Goal: Transaction & Acquisition: Purchase product/service

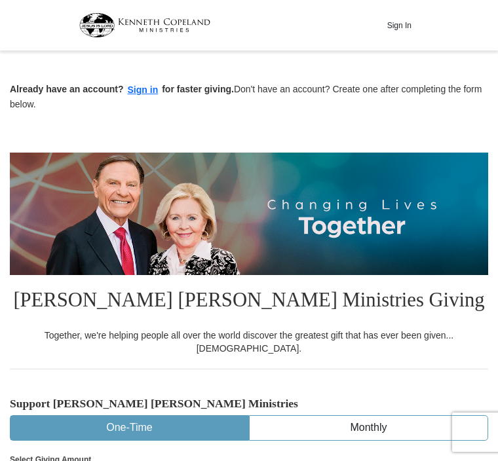
click at [401, 22] on button "Sign In" at bounding box center [398, 25] width 39 height 20
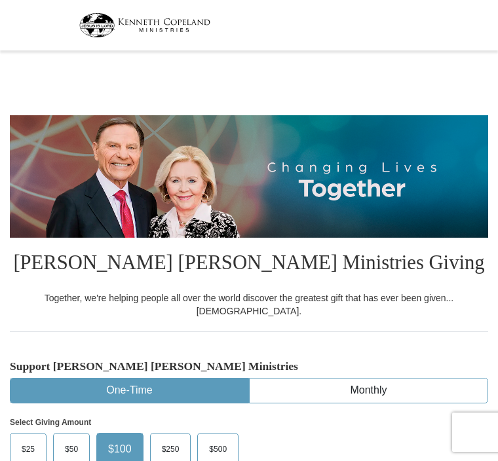
select select "FL"
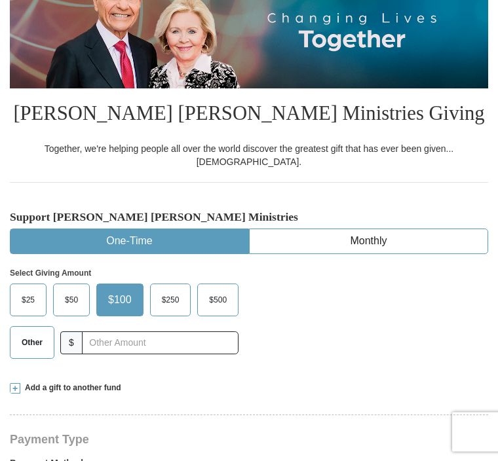
scroll to position [153, 0]
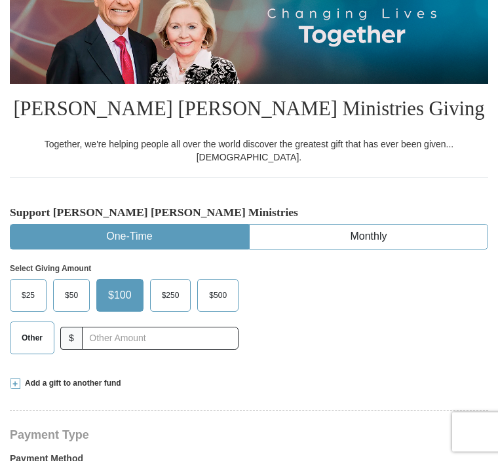
click at [38, 329] on span "Other" at bounding box center [32, 339] width 34 height 20
click at [0, 0] on input "Other" at bounding box center [0, 0] width 0 height 0
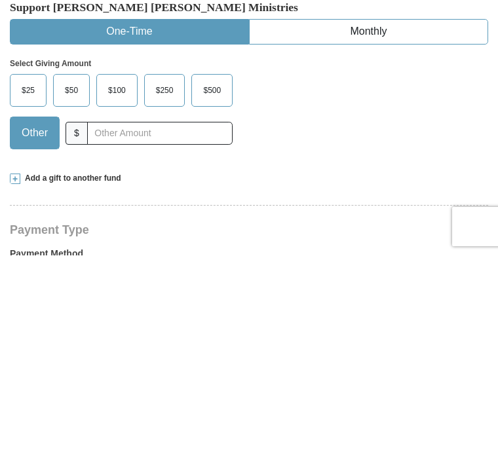
click at [24, 379] on span "Add a gift to another fund" at bounding box center [70, 384] width 101 height 11
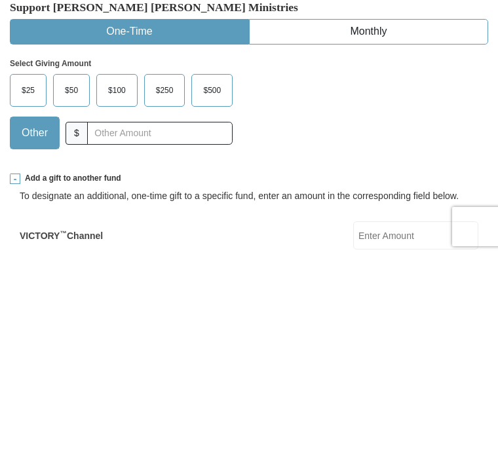
scroll to position [360, 0]
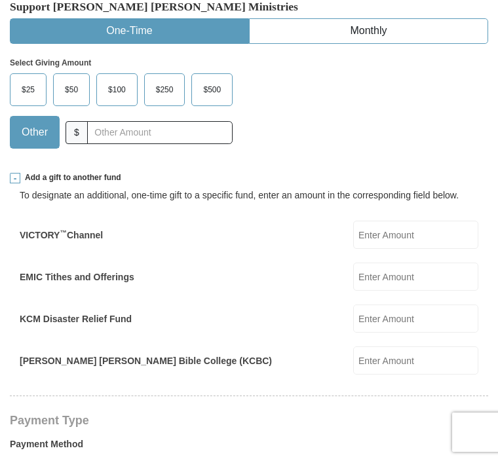
click at [422, 263] on input "EMIC Tithes and Offerings" at bounding box center [415, 277] width 125 height 28
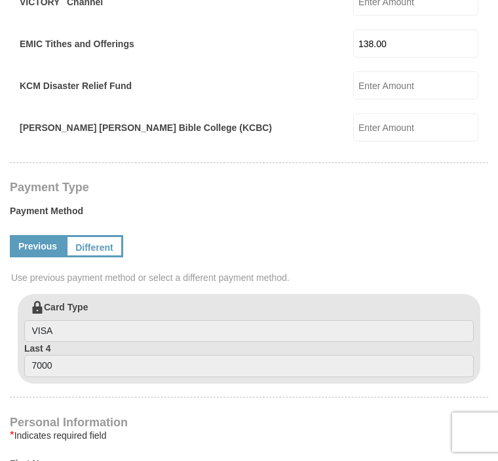
scroll to position [590, 0]
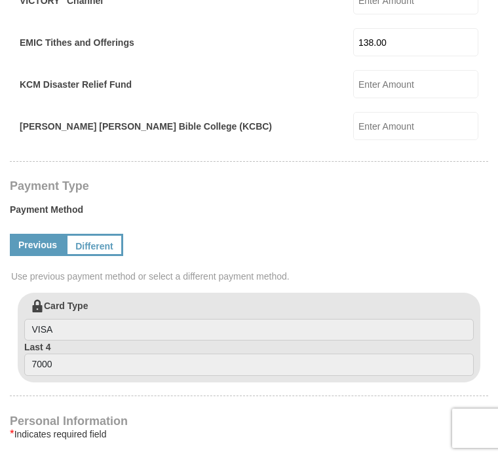
type input "138.00"
click at [418, 74] on input "KCM Disaster Relief Fund" at bounding box center [415, 88] width 125 height 28
type input "50.00"
click at [268, 74] on div "KCM Disaster Relief Fund 50.00 KCM Disaster Relief Fund Amount must be a valid …" at bounding box center [249, 88] width 459 height 28
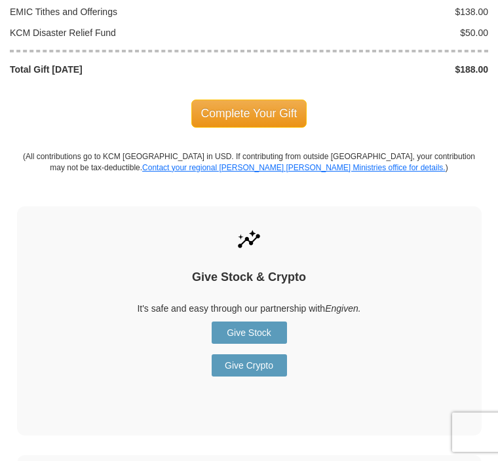
scroll to position [1658, 0]
click at [260, 100] on span "Complete Your Gift" at bounding box center [249, 114] width 116 height 28
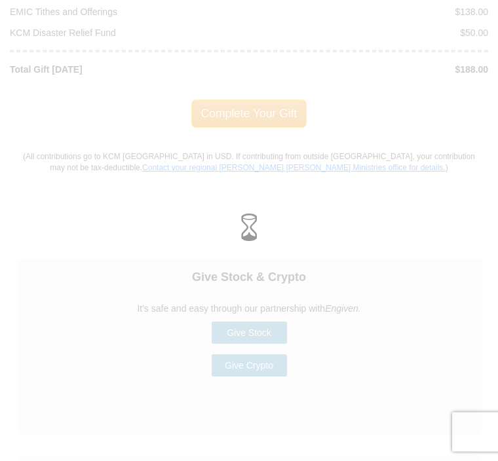
scroll to position [1659, 0]
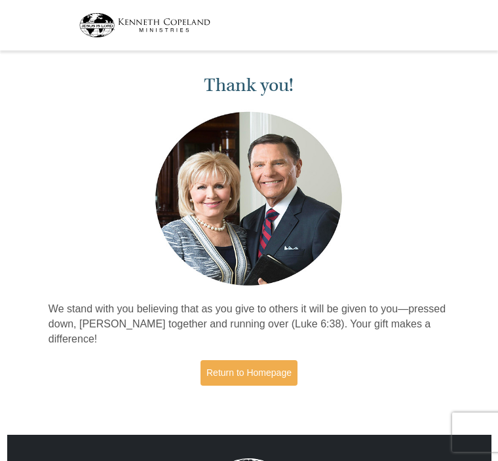
click at [259, 364] on link "Return to Homepage" at bounding box center [248, 373] width 97 height 26
